Goal: Transaction & Acquisition: Obtain resource

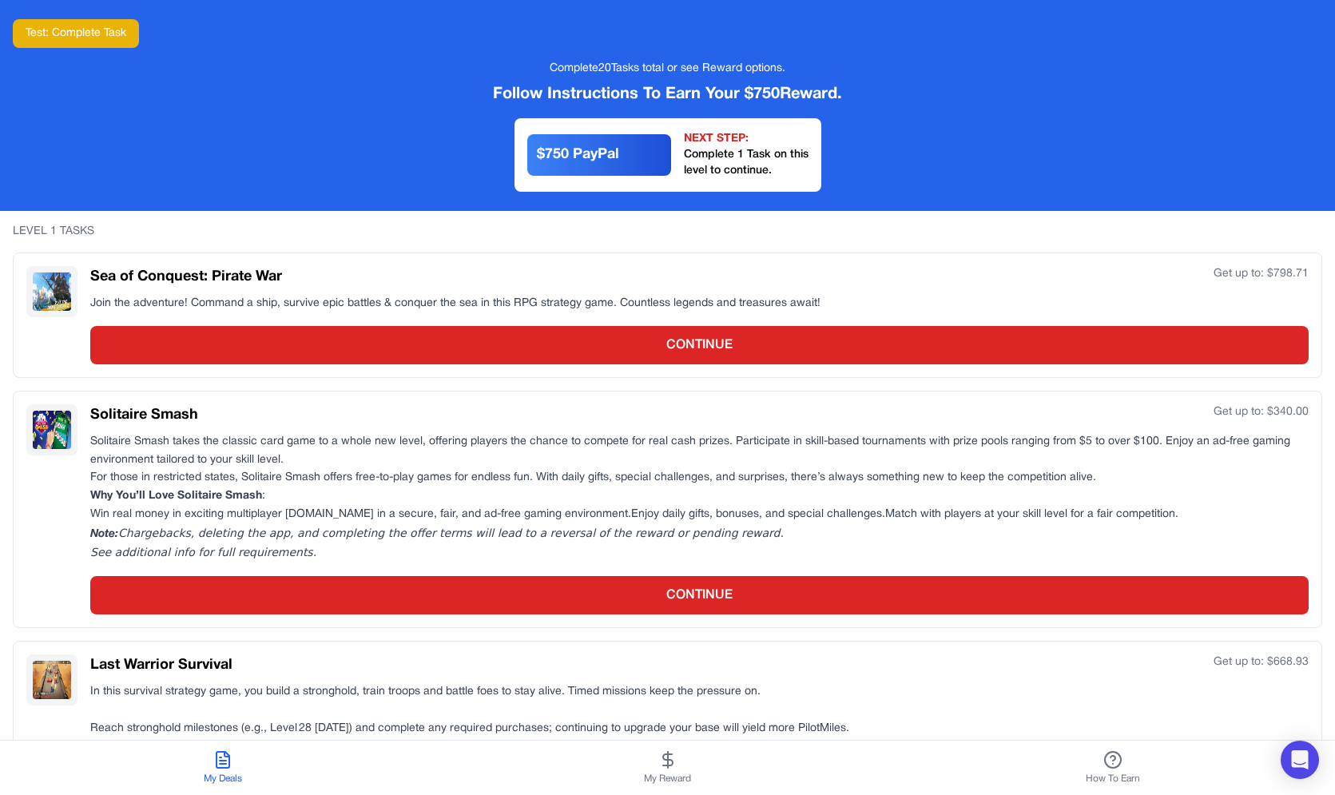
click at [59, 226] on div "LEVEL 1 TASKS" at bounding box center [667, 232] width 1309 height 16
click at [97, 42] on button "Test: Complete Task" at bounding box center [76, 33] width 126 height 29
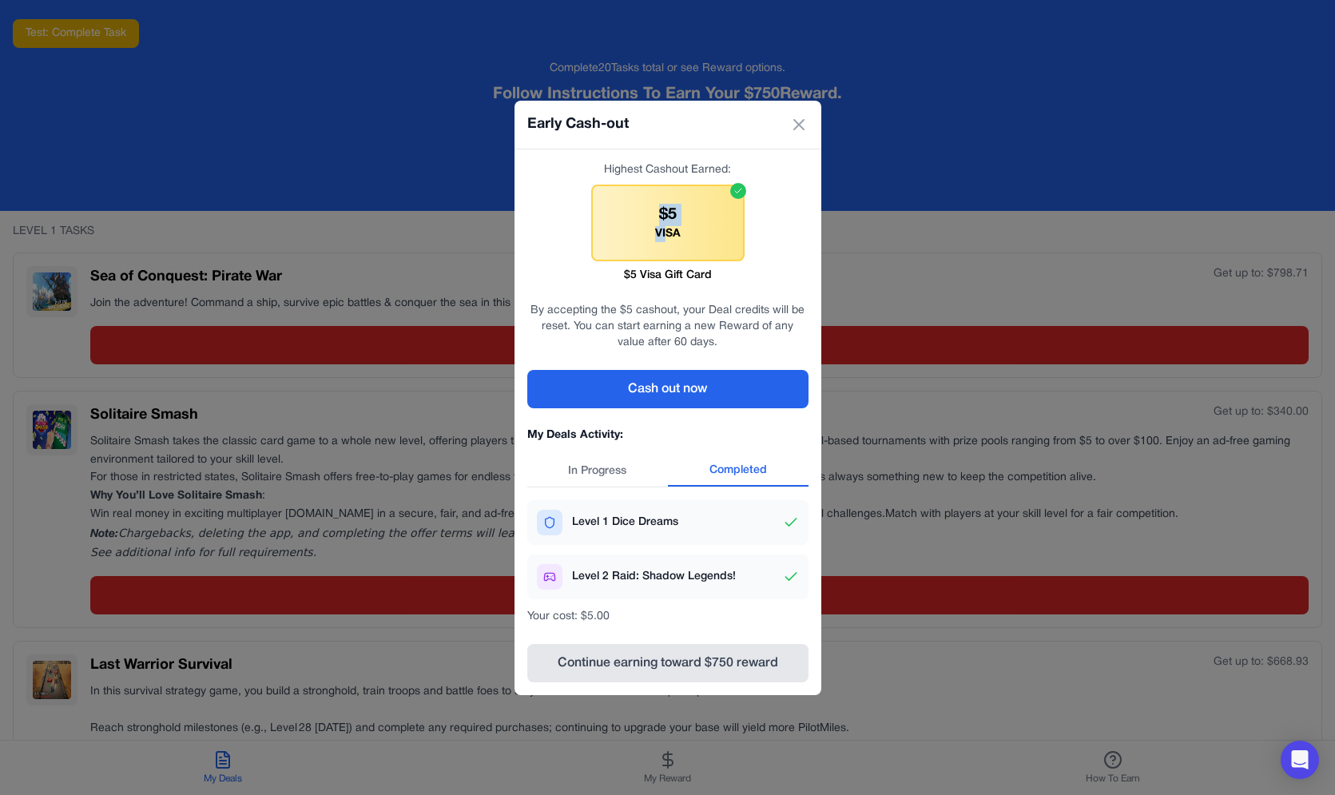
drag, startPoint x: 663, startPoint y: 212, endPoint x: 665, endPoint y: 236, distance: 24.1
click at [665, 236] on div "$5 VISA" at bounding box center [667, 223] width 153 height 77
click at [665, 236] on div "VISA" at bounding box center [668, 234] width 26 height 16
drag, startPoint x: 665, startPoint y: 228, endPoint x: 665, endPoint y: 212, distance: 16.8
click at [665, 212] on div "$5 VISA" at bounding box center [667, 223] width 153 height 77
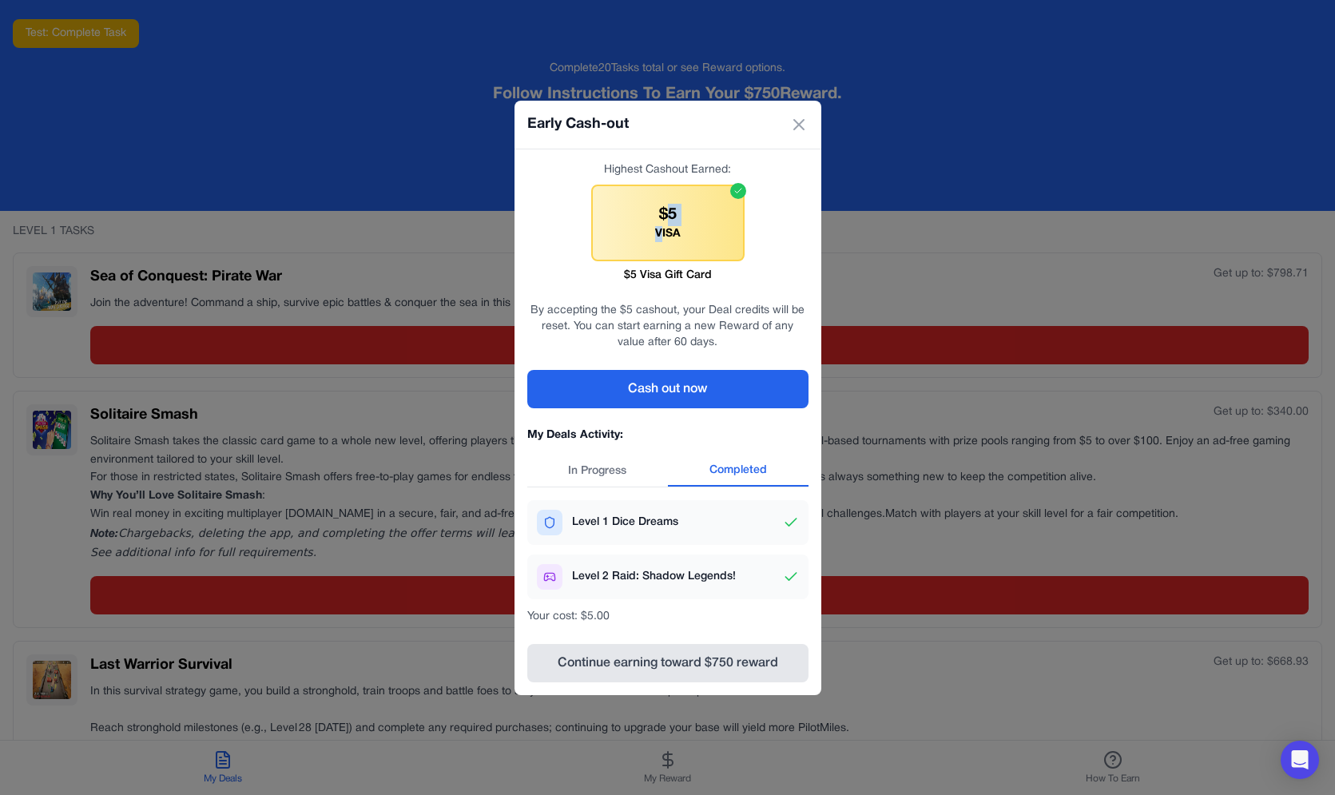
drag, startPoint x: 665, startPoint y: 212, endPoint x: 661, endPoint y: 241, distance: 29.9
click at [661, 241] on div "$5 VISA" at bounding box center [667, 223] width 153 height 77
click at [665, 222] on div "$5" at bounding box center [668, 215] width 18 height 22
drag, startPoint x: 665, startPoint y: 228, endPoint x: 665, endPoint y: 211, distance: 16.8
click at [665, 211] on div "$5 VISA" at bounding box center [667, 223] width 153 height 77
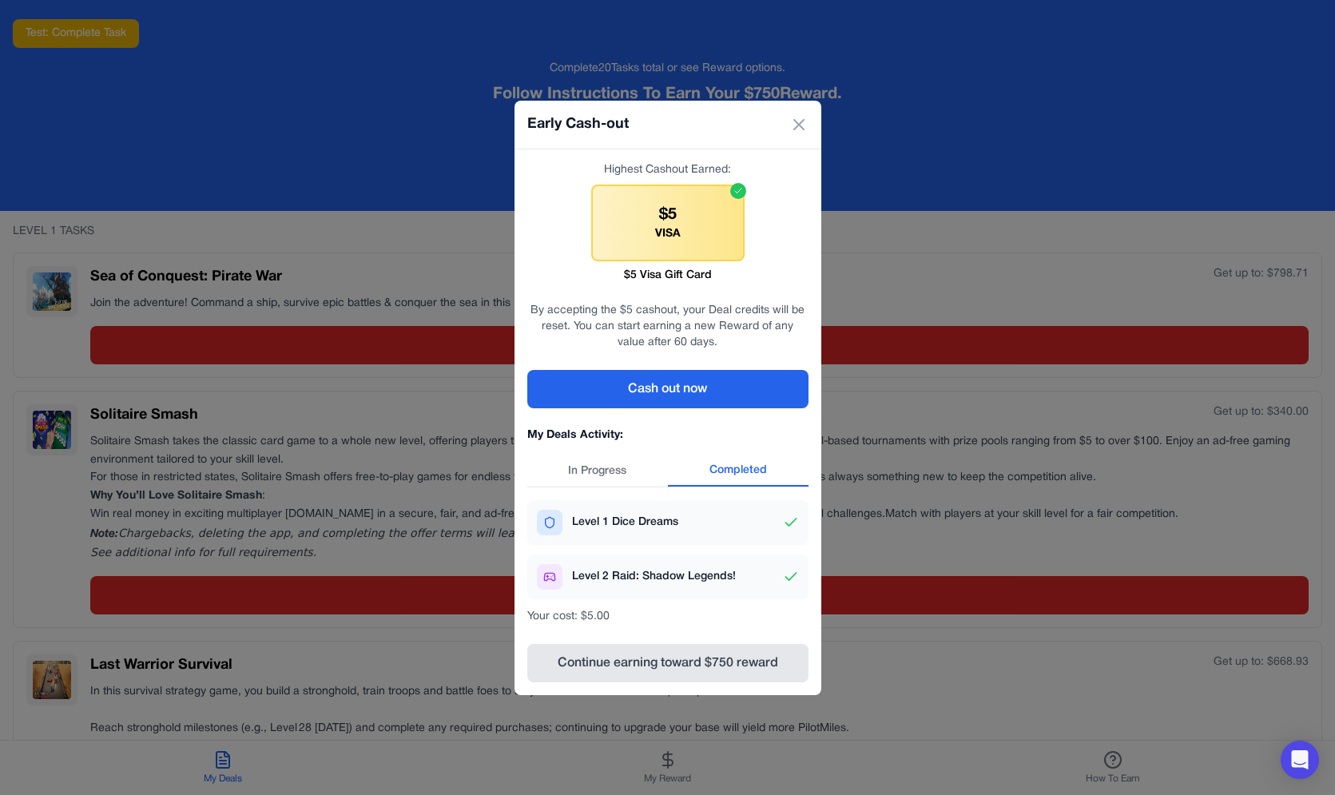
click at [665, 211] on div "$5" at bounding box center [668, 215] width 18 height 22
drag, startPoint x: 665, startPoint y: 214, endPoint x: 665, endPoint y: 228, distance: 13.6
click at [665, 228] on div "$5 VISA" at bounding box center [667, 223] width 153 height 77
click at [665, 227] on div "VISA" at bounding box center [668, 234] width 26 height 16
click at [639, 667] on button "Continue earning toward $750 reward" at bounding box center [667, 663] width 281 height 38
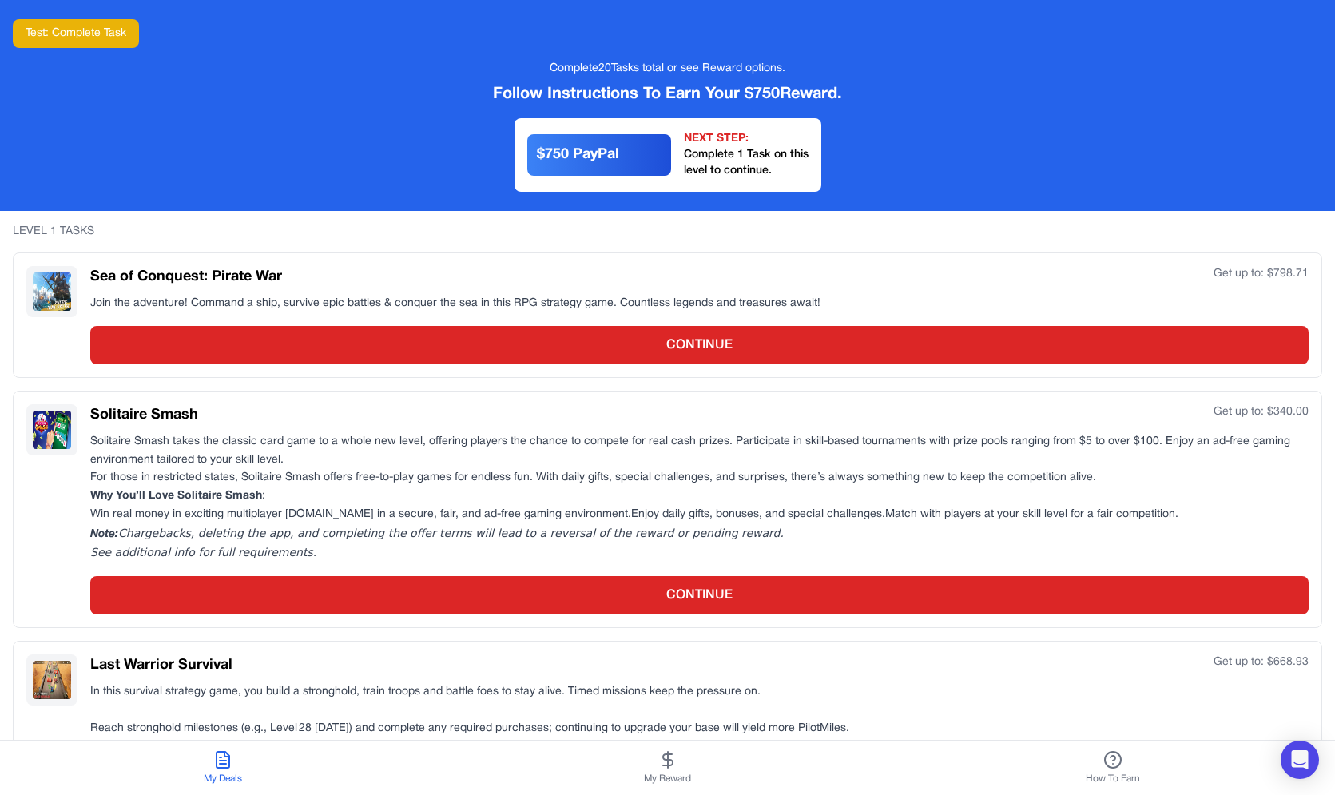
click at [109, 48] on div "Test: Complete Task Complete 20 Tasks total or see Reward options. Follow Instr…" at bounding box center [667, 105] width 1335 height 211
click at [111, 45] on button "Test: Complete Task" at bounding box center [76, 33] width 126 height 29
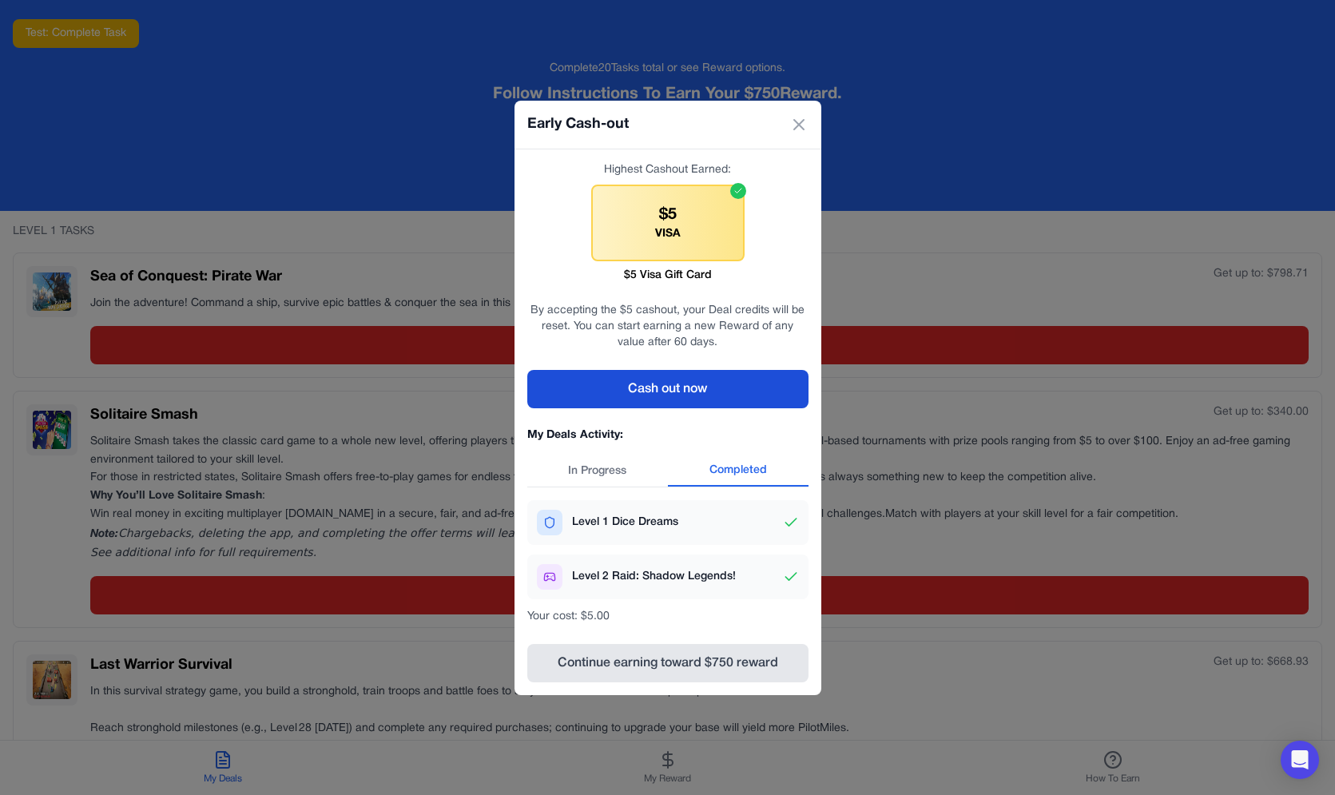
click at [603, 393] on button "Cash out now" at bounding box center [667, 389] width 281 height 38
